Goal: Find specific page/section: Find specific page/section

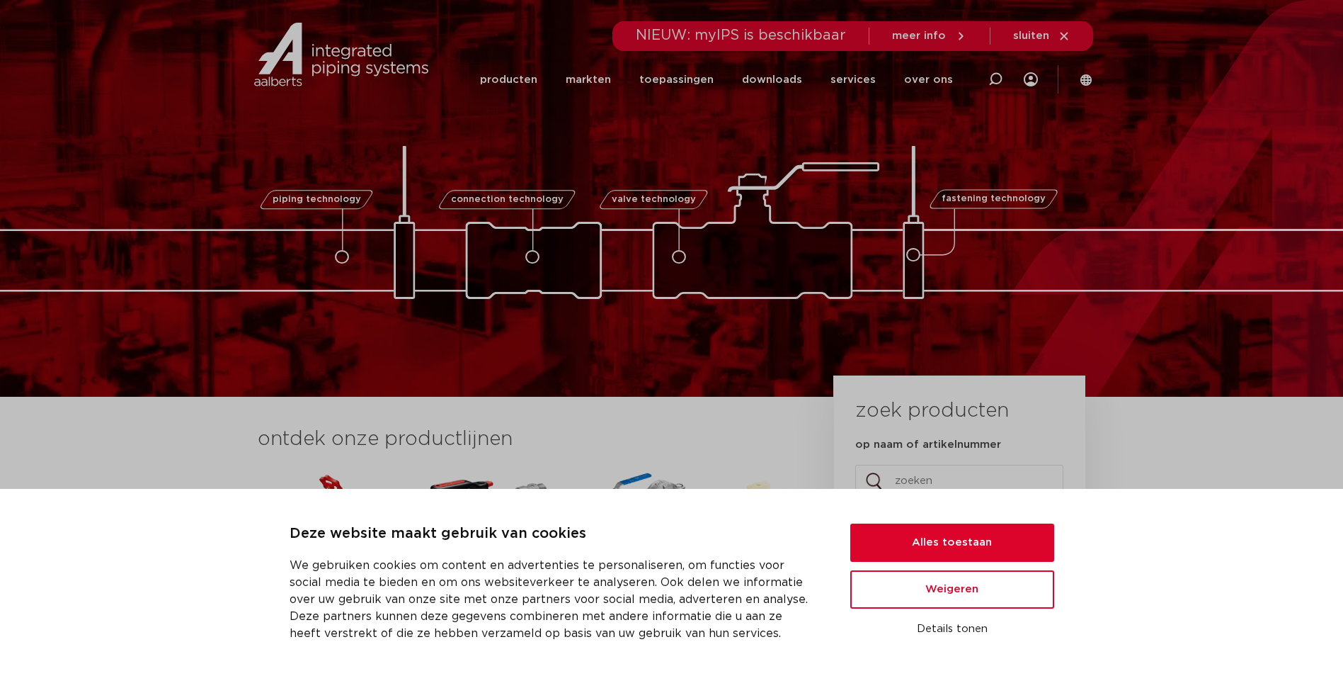
click at [1083, 79] on icon at bounding box center [1086, 80] width 13 height 13
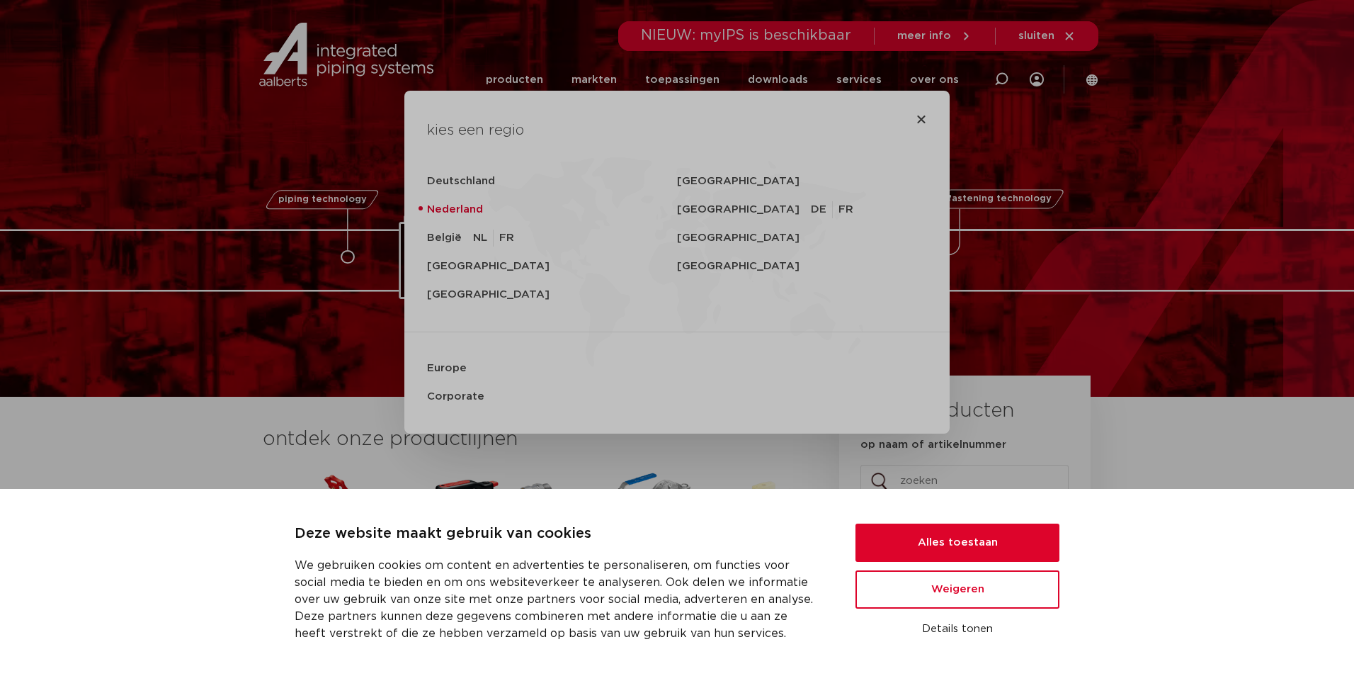
click at [1140, 108] on div "kies een regio Deutschland Sverige Nederland Switzerland DE FR België NL FR Uni…" at bounding box center [677, 338] width 1354 height 676
drag, startPoint x: 914, startPoint y: 117, endPoint x: 906, endPoint y: 120, distance: 8.6
click at [916, 117] on icon "Close" at bounding box center [921, 118] width 11 height 11
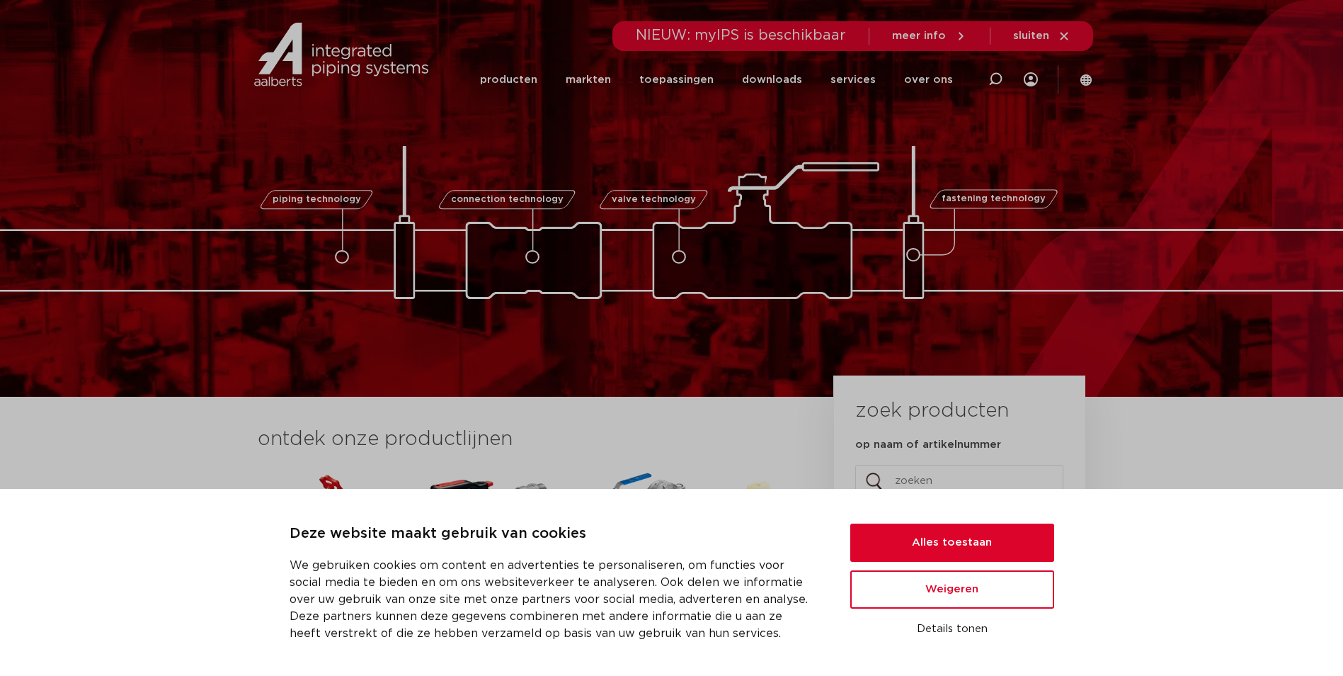
click at [326, 254] on img at bounding box center [672, 222] width 1416 height 153
click at [508, 74] on link "producten" at bounding box center [508, 79] width 57 height 55
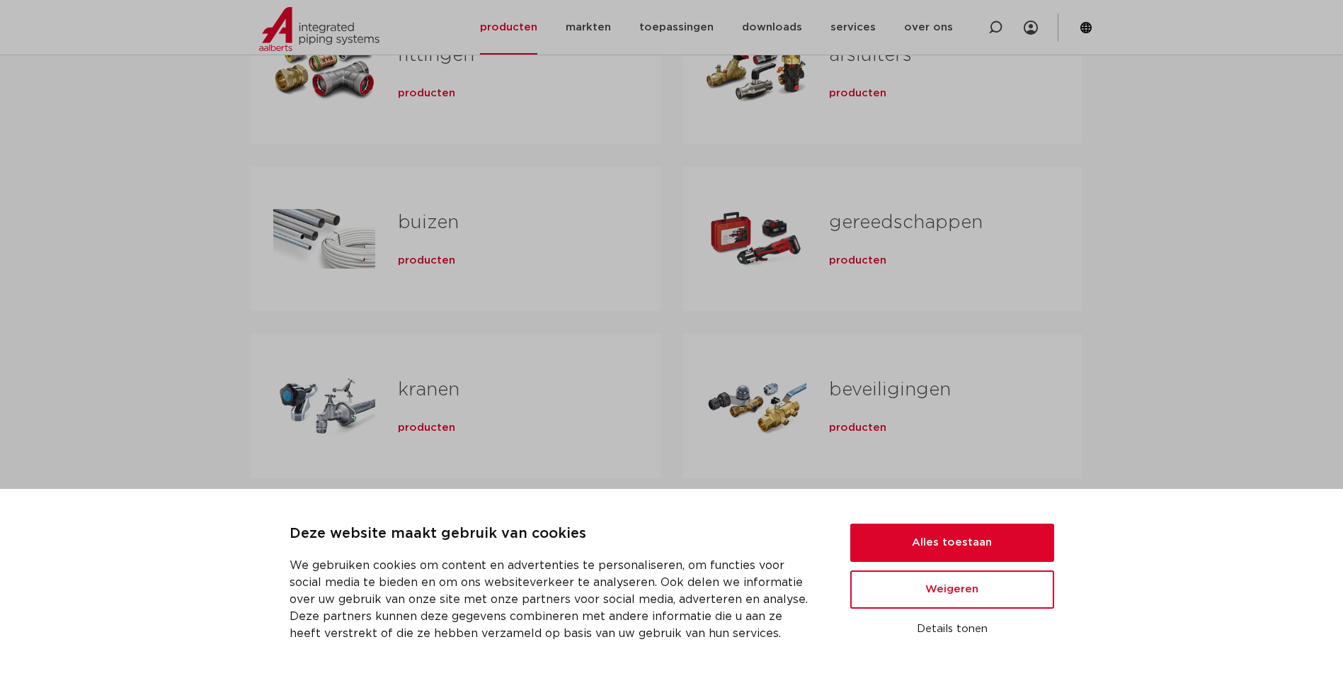
click at [430, 225] on link "buizen" at bounding box center [428, 222] width 61 height 18
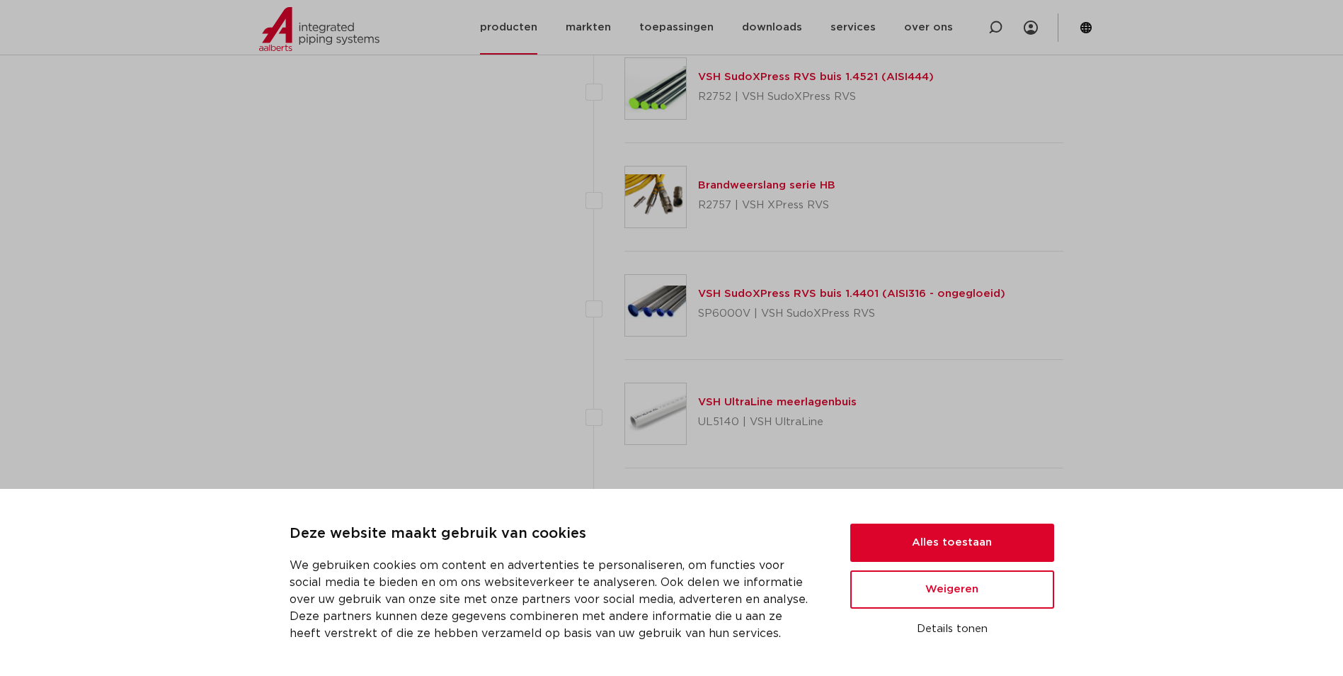
scroll to position [2054, 0]
